Goal: Use online tool/utility: Utilize a website feature to perform a specific function

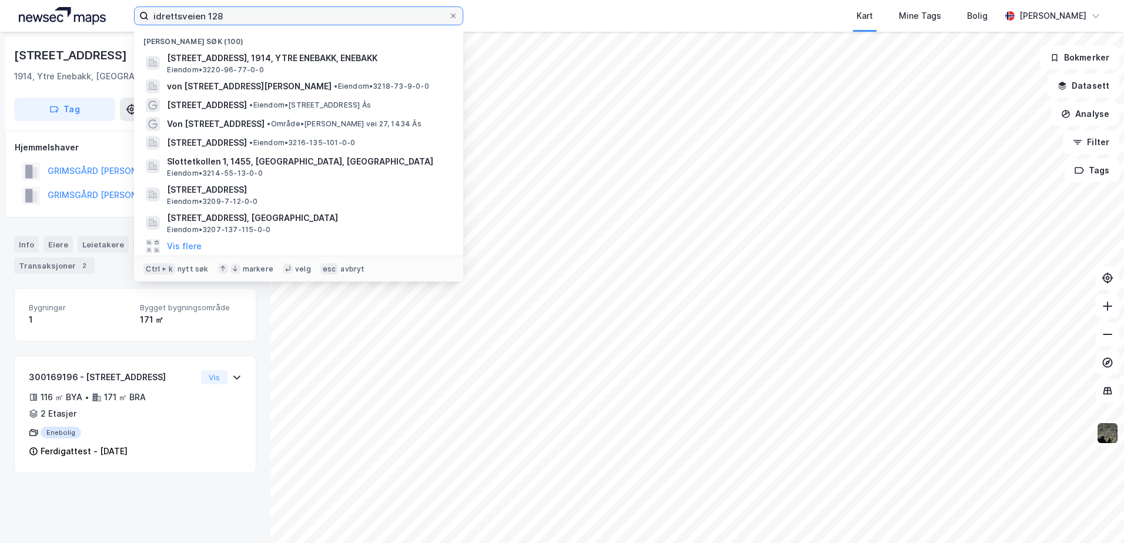
drag, startPoint x: 0, startPoint y: 0, endPoint x: 31, endPoint y: 16, distance: 34.5
click at [31, 16] on div "idrettsveien 128 Nylige søk (100) Idrettsveien 128, 1914, [GEOGRAPHIC_DATA], EN…" at bounding box center [562, 16] width 1124 height 32
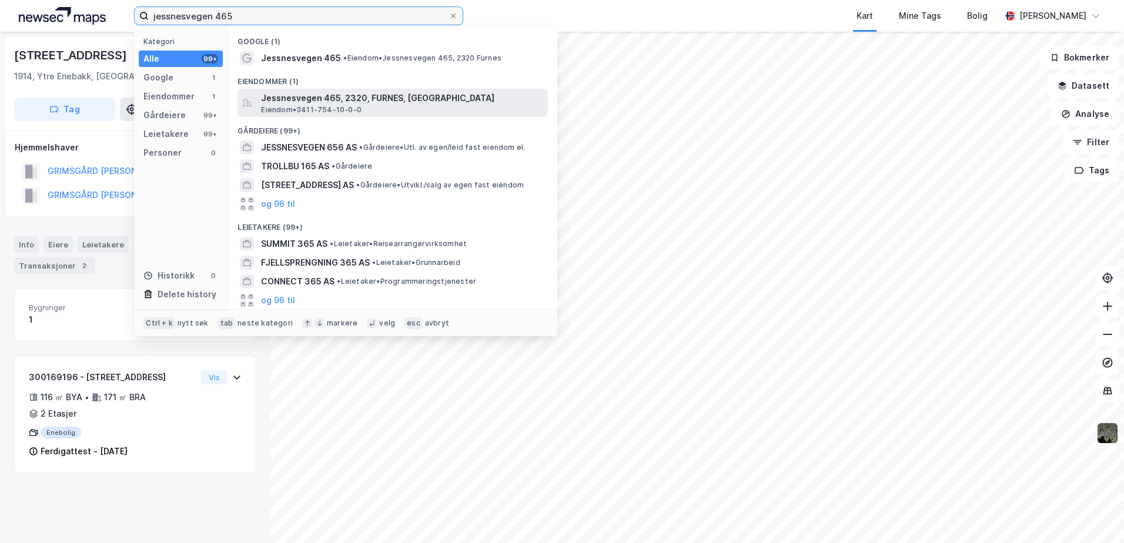
type input "jessnesvegen 465"
click at [293, 104] on span "Jessnesvegen 465, 2320, FURNES, [GEOGRAPHIC_DATA]" at bounding box center [402, 98] width 282 height 14
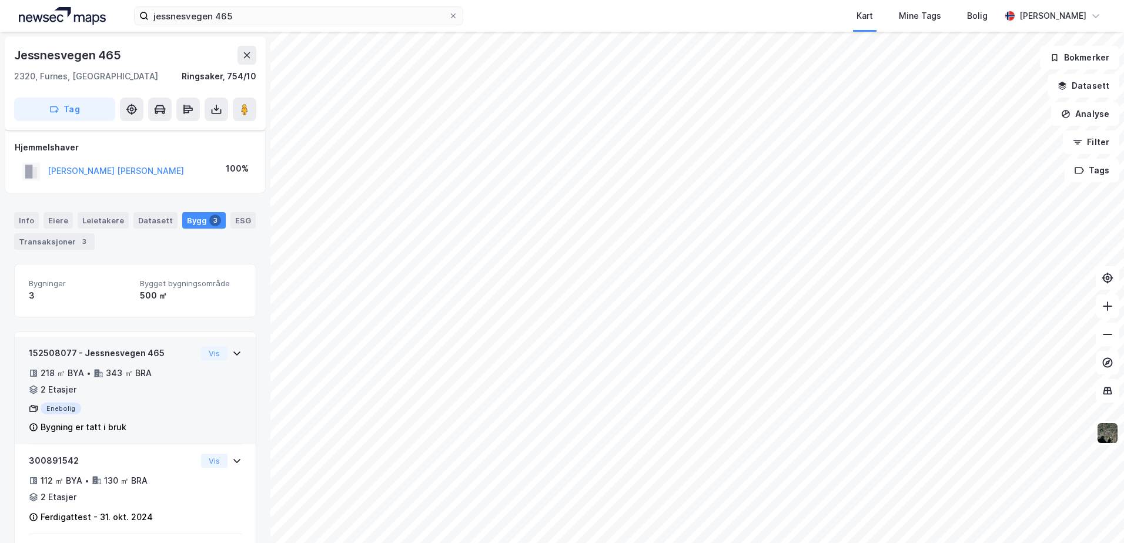
scroll to position [99, 0]
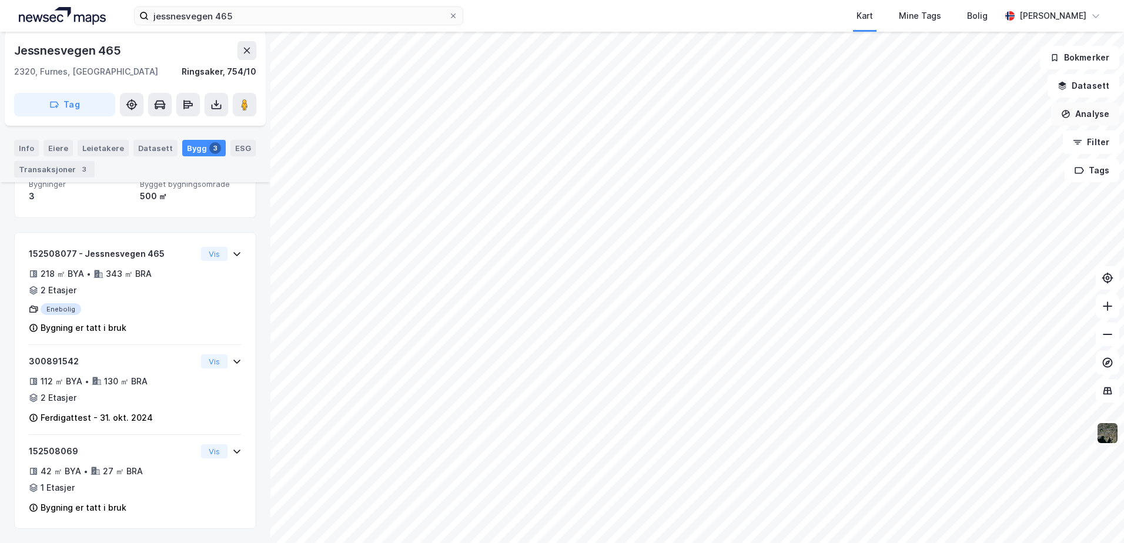
click at [1094, 109] on button "Analyse" at bounding box center [1086, 114] width 68 height 24
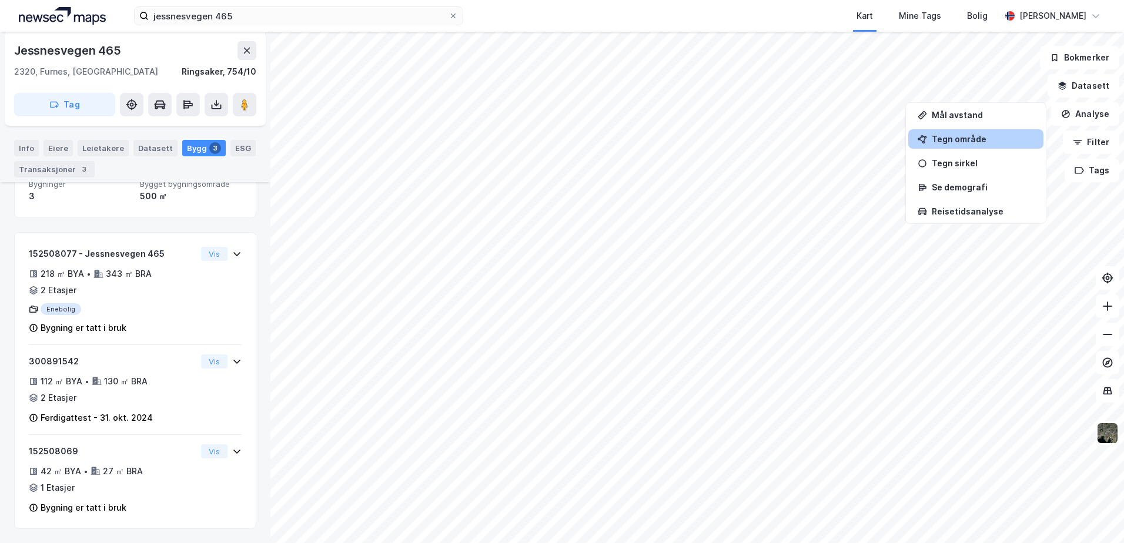
click at [975, 134] on div "Tegn område" at bounding box center [983, 139] width 102 height 10
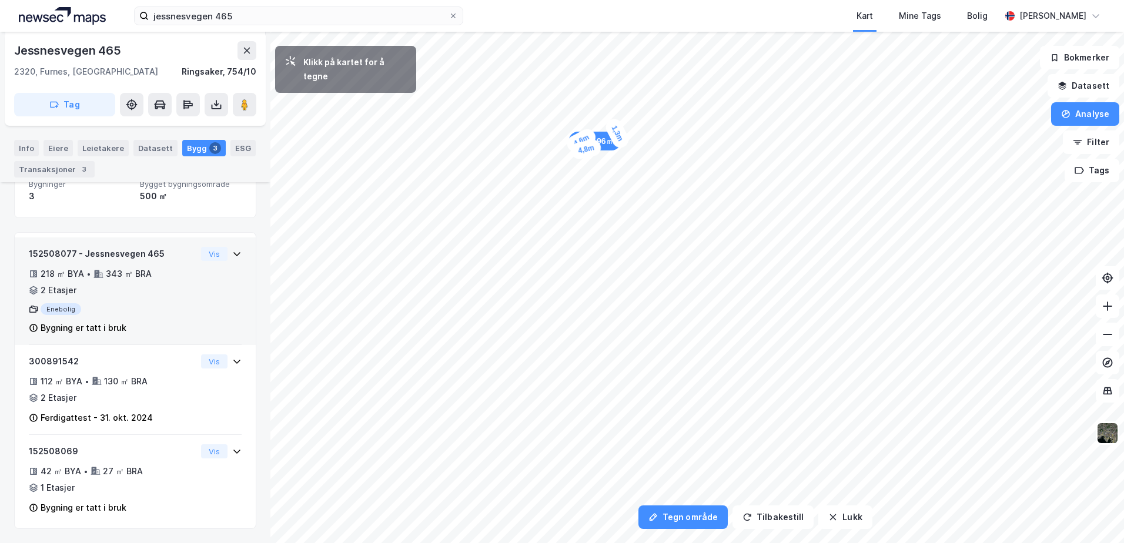
click at [622, 142] on div "1,3m" at bounding box center [617, 133] width 28 height 34
click at [635, 135] on div "0,9m" at bounding box center [628, 138] width 34 height 29
click at [565, 181] on div "1,8m" at bounding box center [557, 169] width 29 height 34
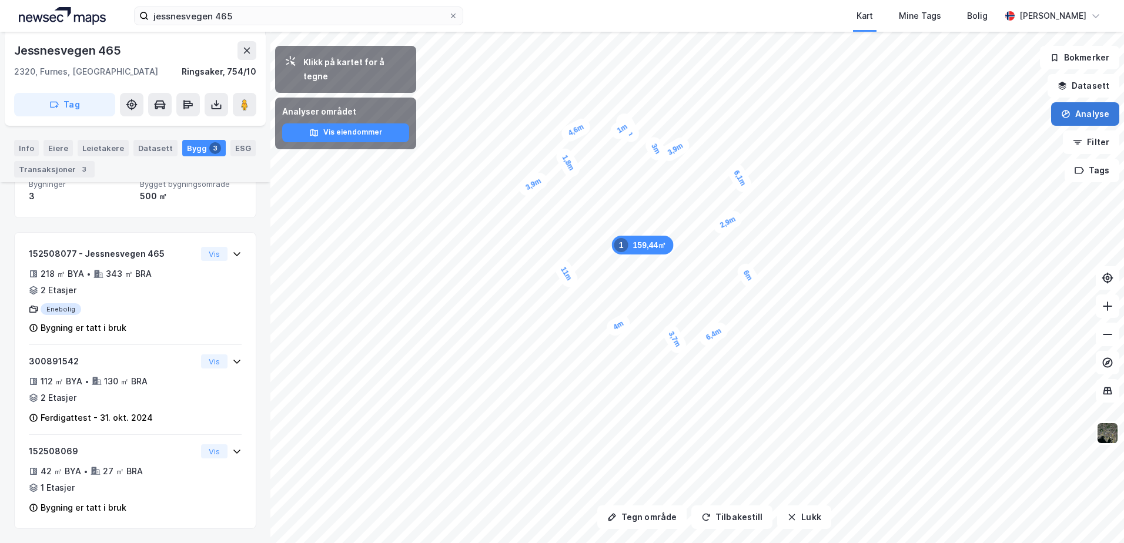
click at [1089, 114] on button "Analyse" at bounding box center [1086, 114] width 68 height 24
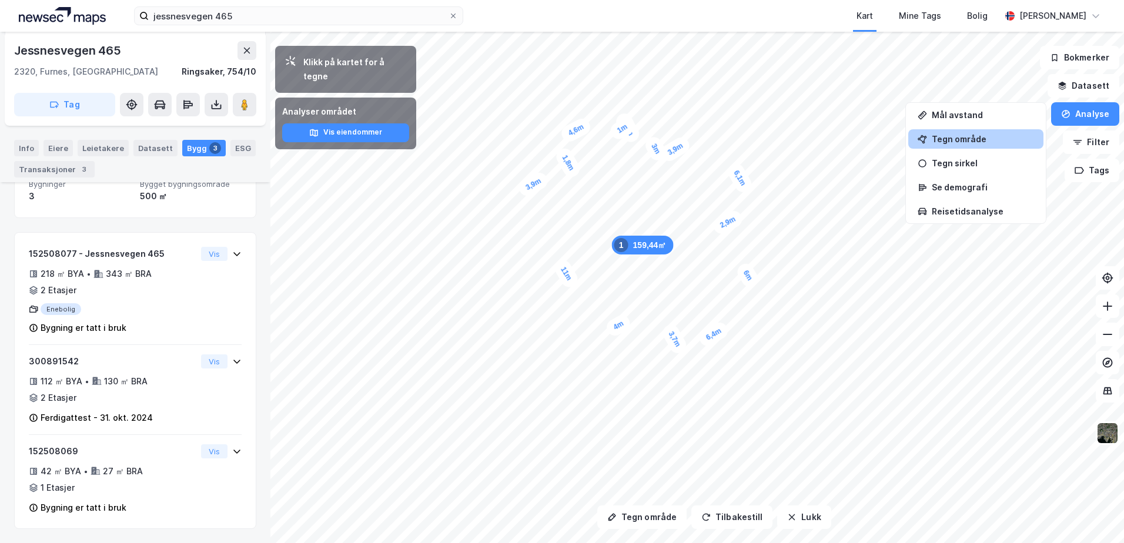
click at [1006, 130] on div "Tegn område" at bounding box center [976, 138] width 135 height 19
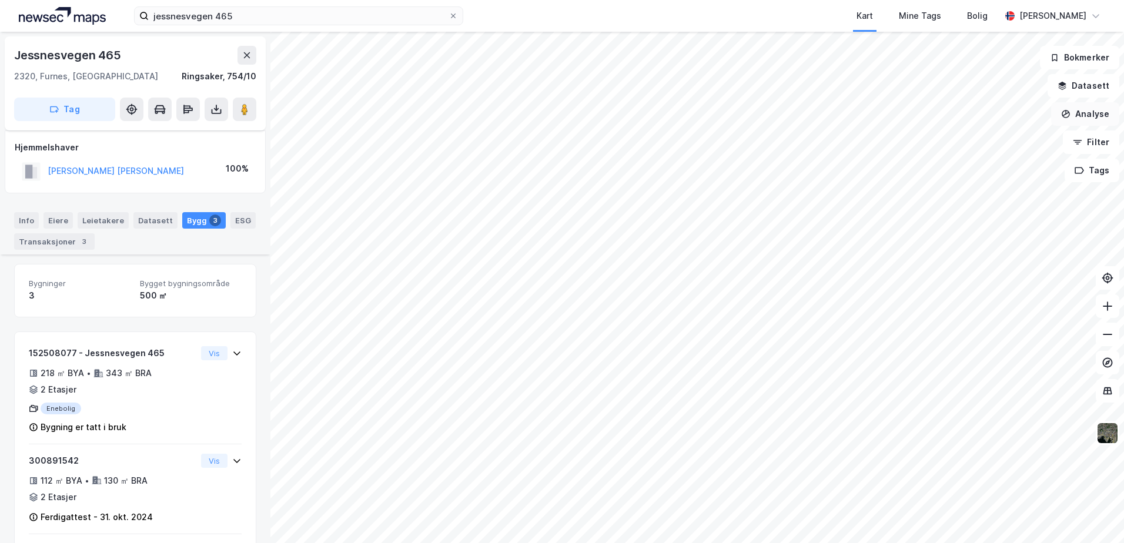
click at [1066, 118] on icon "button" at bounding box center [1066, 113] width 9 height 9
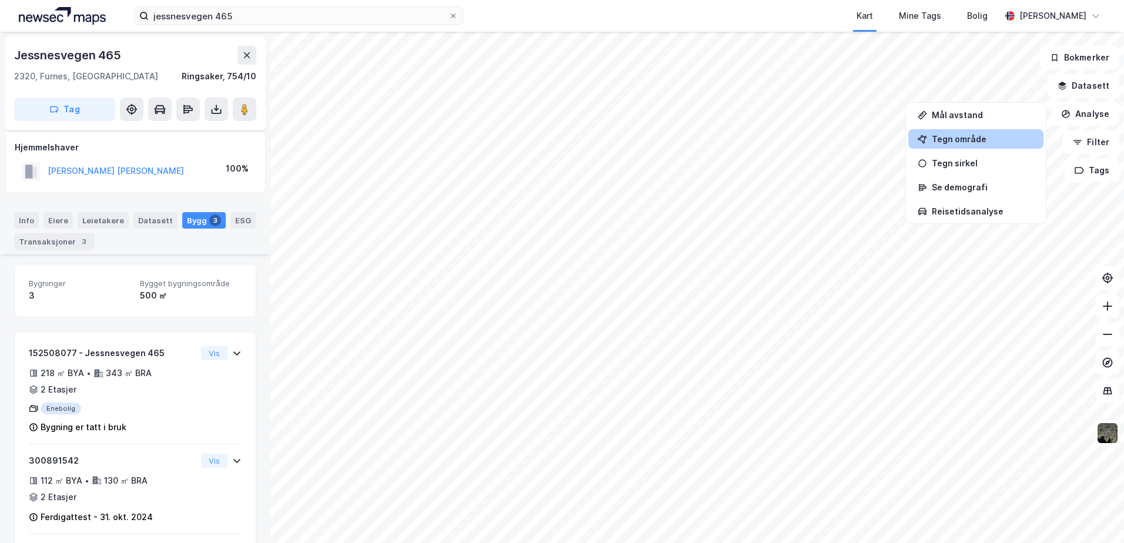
click at [983, 141] on div "Tegn område" at bounding box center [983, 139] width 102 height 10
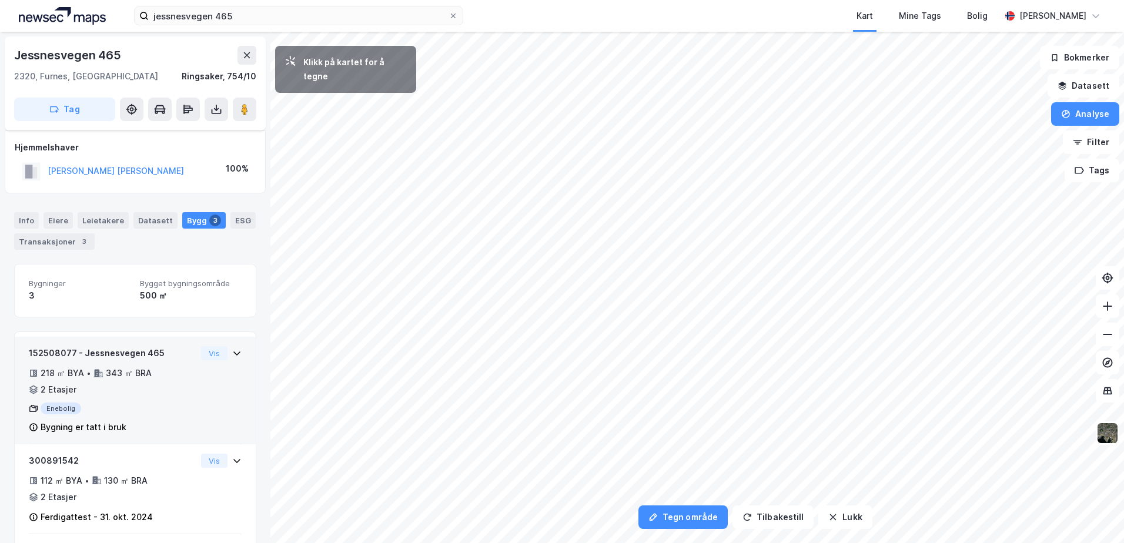
scroll to position [99, 0]
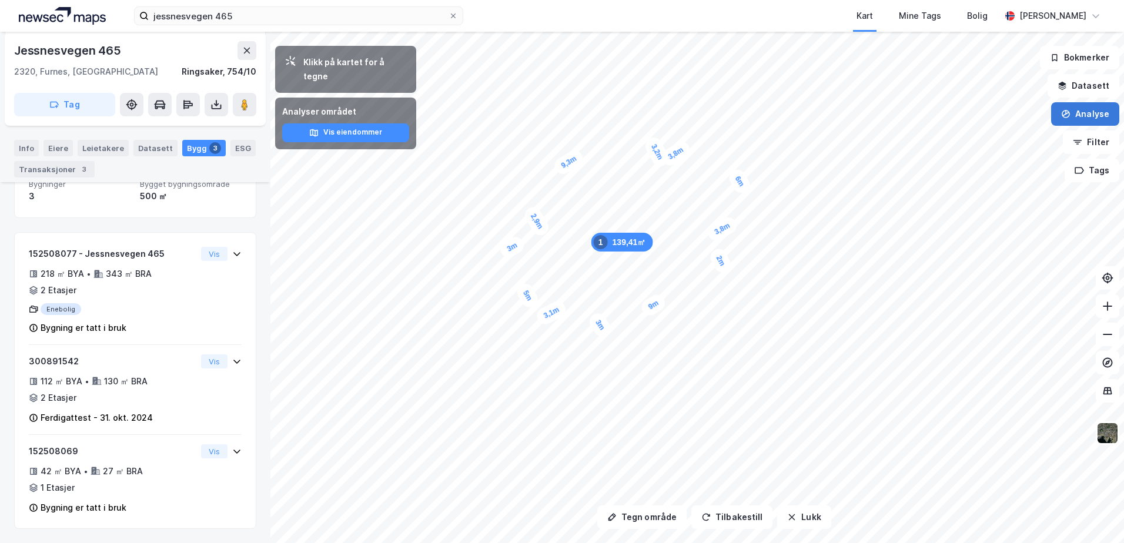
click at [1096, 111] on button "Analyse" at bounding box center [1086, 114] width 68 height 24
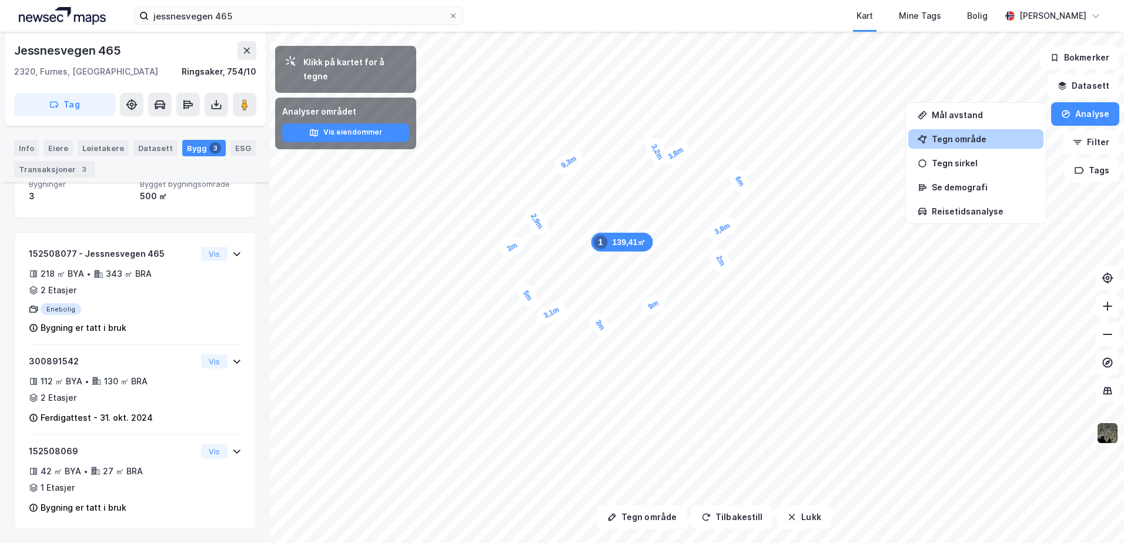
click at [995, 133] on div "Tegn område" at bounding box center [976, 138] width 135 height 19
